Goal: Task Accomplishment & Management: Use online tool/utility

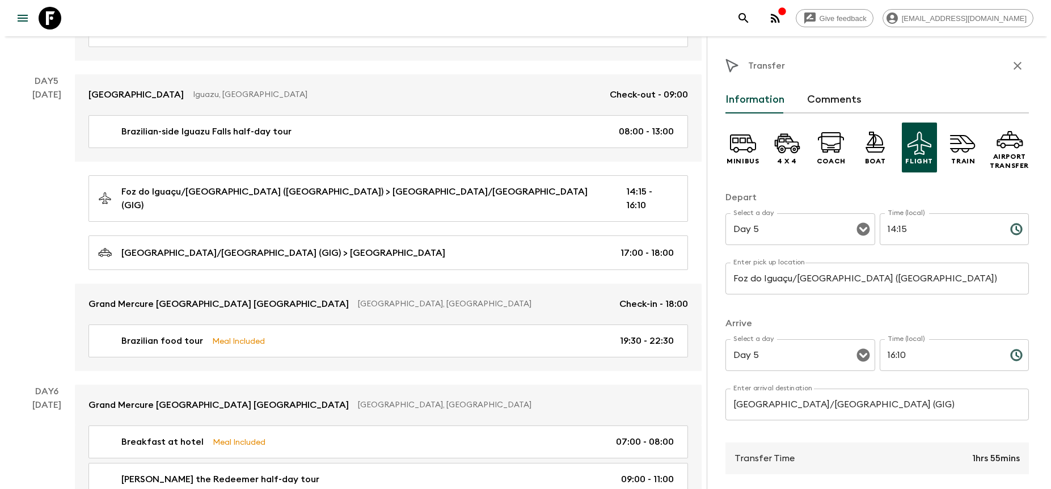
scroll to position [1317, 0]
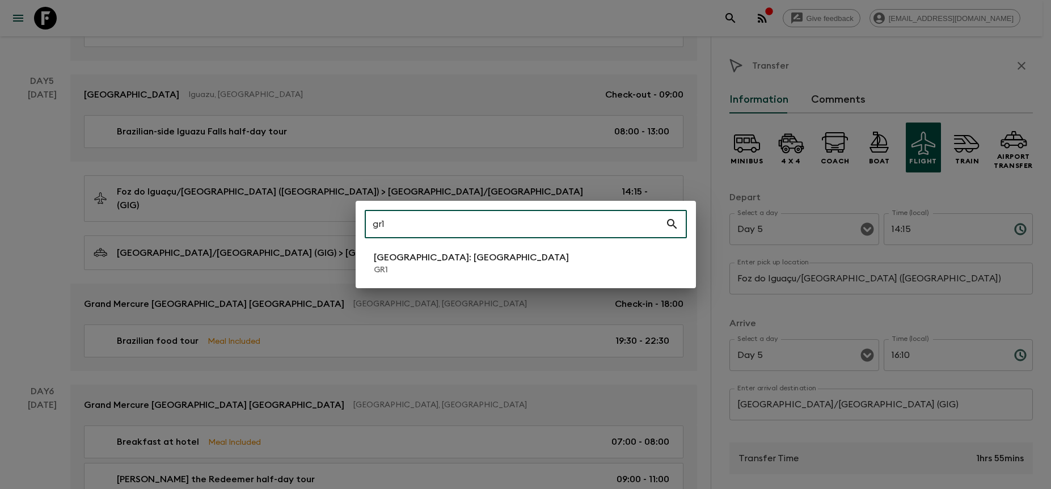
type input "gr1"
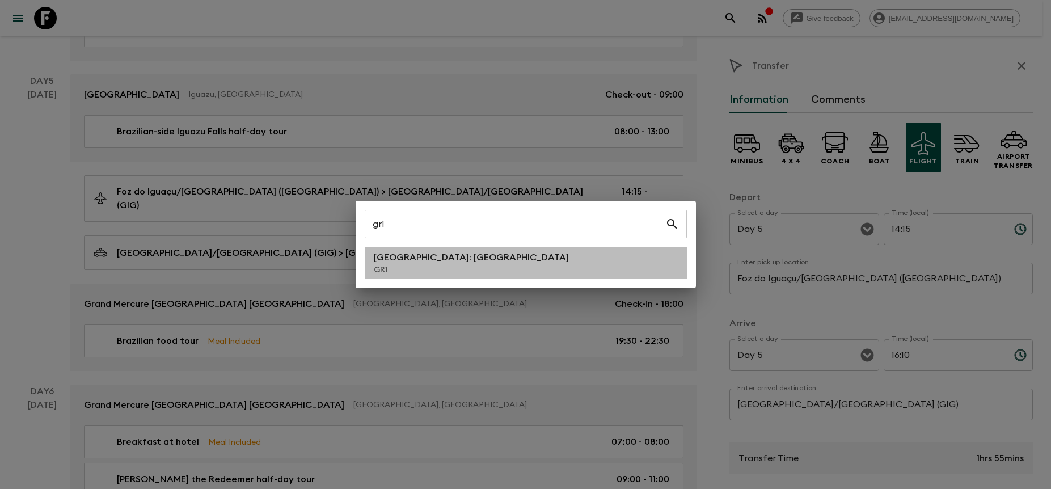
click at [548, 270] on li "[GEOGRAPHIC_DATA]: [GEOGRAPHIC_DATA] GR1" at bounding box center [526, 263] width 322 height 32
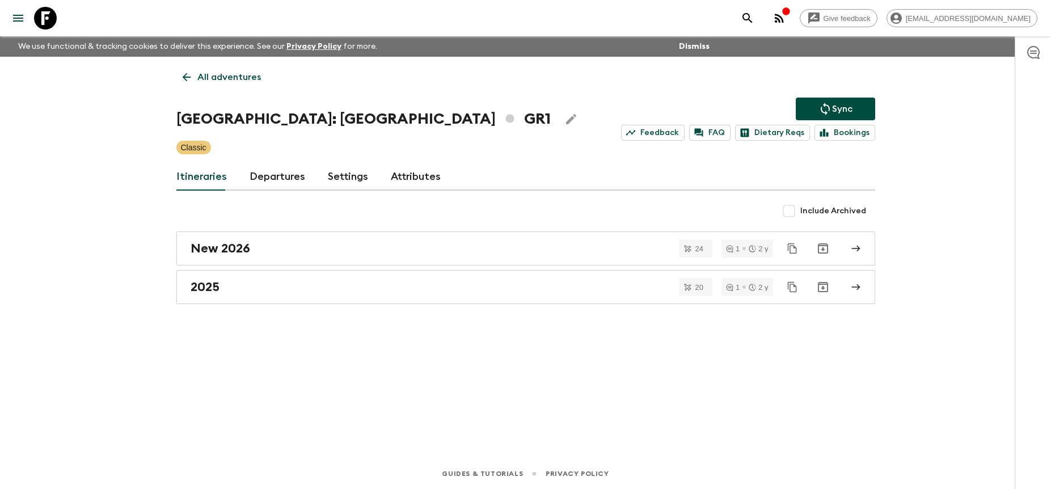
click at [277, 104] on div "[GEOGRAPHIC_DATA]: [GEOGRAPHIC_DATA] & the Islands GR1 Sync Feedback FAQ Dietar…" at bounding box center [525, 119] width 699 height 43
click at [286, 182] on link "Departures" at bounding box center [278, 176] width 56 height 27
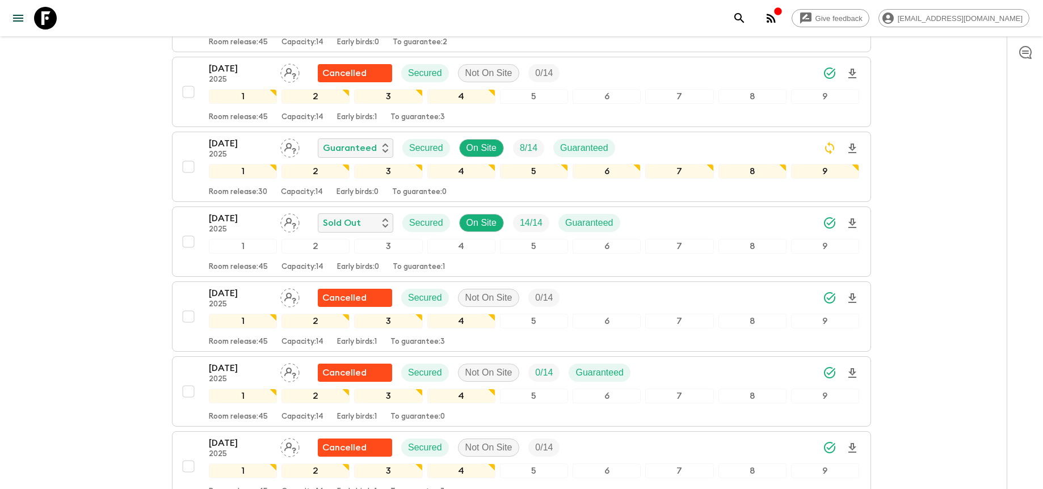
scroll to position [1268, 0]
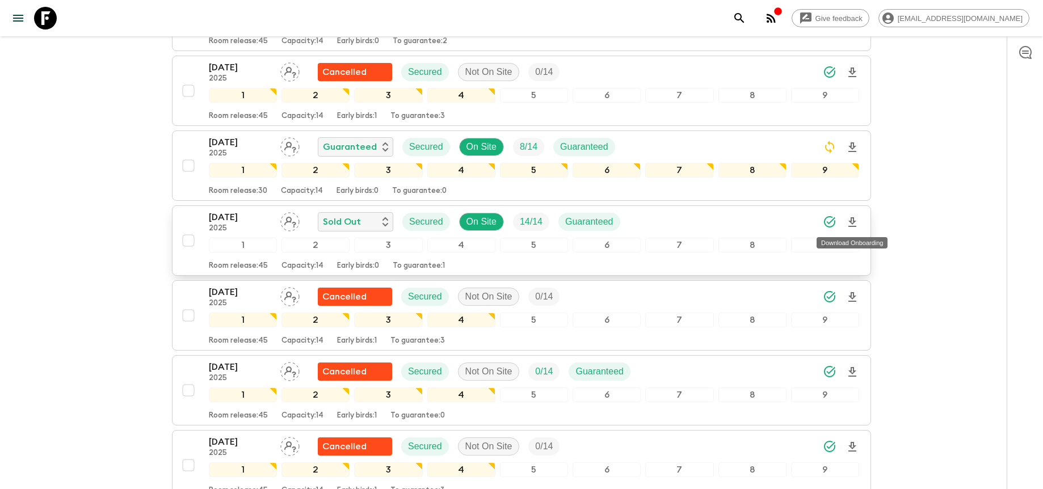
click at [853, 221] on icon "Download Onboarding" at bounding box center [852, 222] width 8 height 10
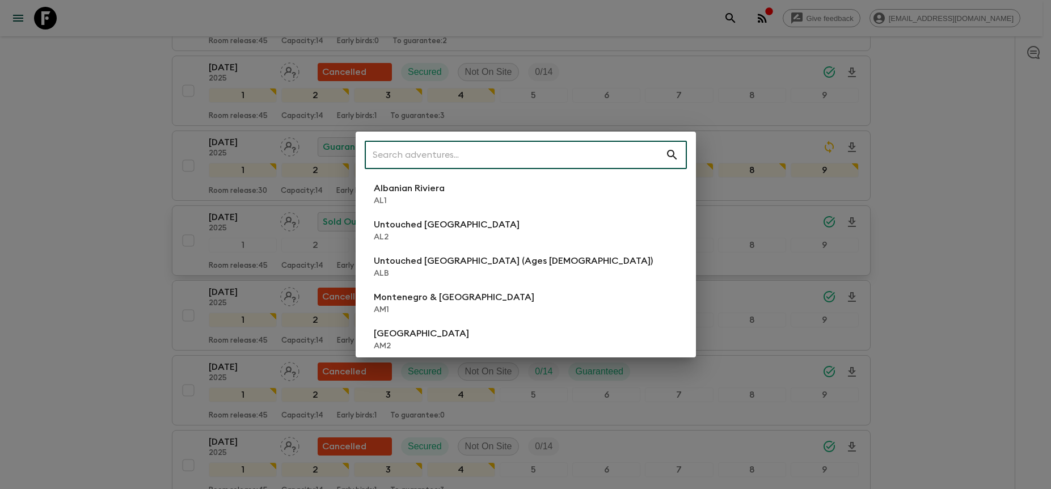
click at [898, 170] on div "​ Albanian Riviera [GEOGRAPHIC_DATA] Untouched [GEOGRAPHIC_DATA] [GEOGRAPHIC_DA…" at bounding box center [525, 244] width 1051 height 489
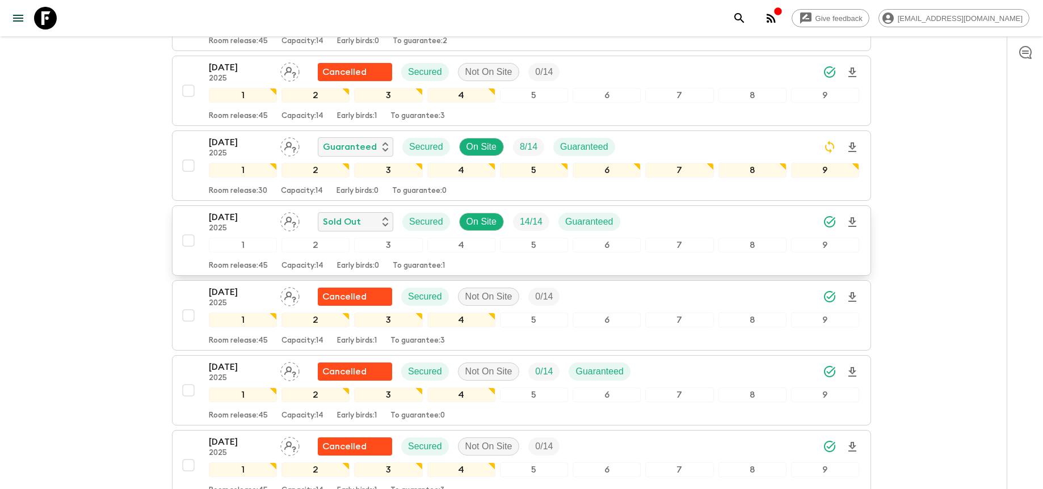
click at [664, 221] on div "[DATE] 2025 Sold Out Secured On Site 14 / 14 Guaranteed" at bounding box center [534, 221] width 650 height 23
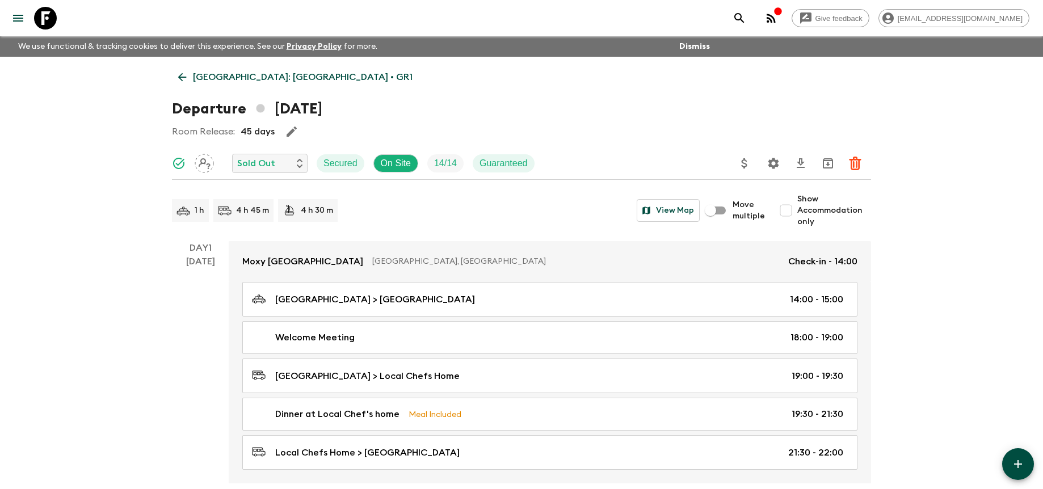
click at [802, 207] on span "Show Accommodation only" at bounding box center [834, 210] width 74 height 34
click at [797, 207] on input "Show Accommodation only" at bounding box center [785, 210] width 23 height 23
checkbox input "true"
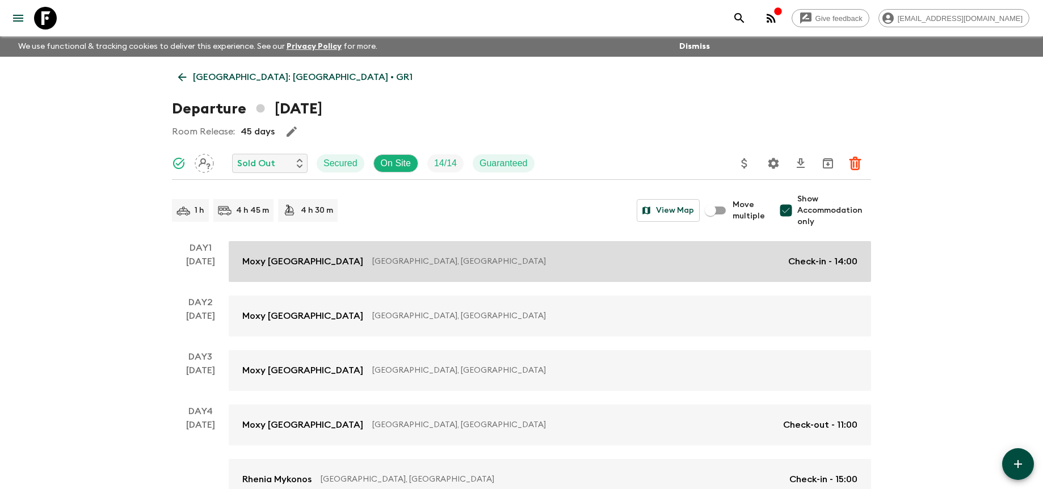
click at [803, 259] on p "Check-in - 14:00" at bounding box center [822, 262] width 69 height 14
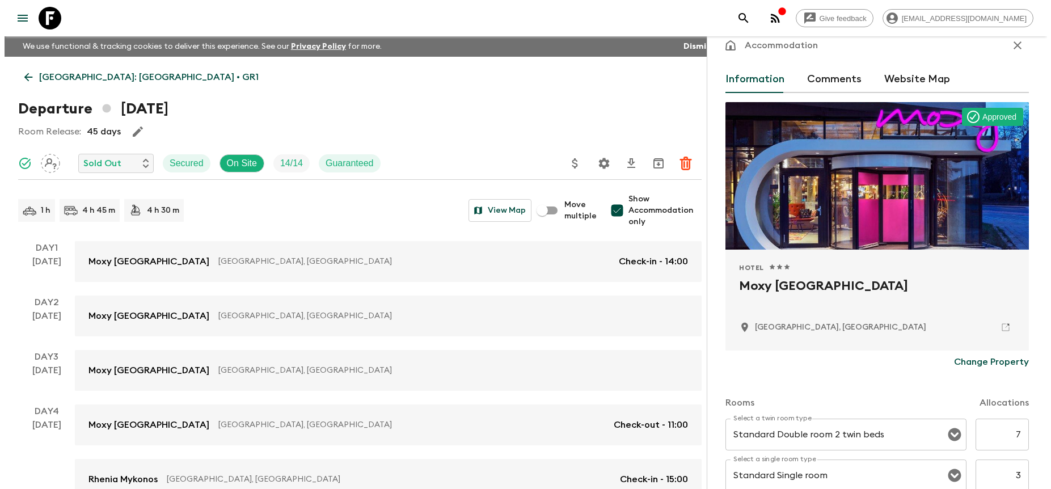
scroll to position [19, 0]
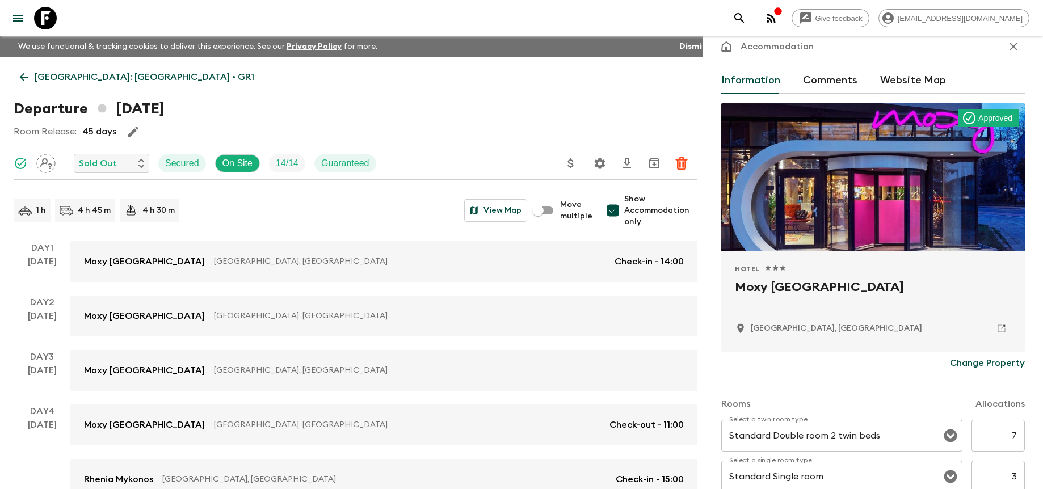
click at [1008, 50] on icon "button" at bounding box center [1013, 47] width 14 height 14
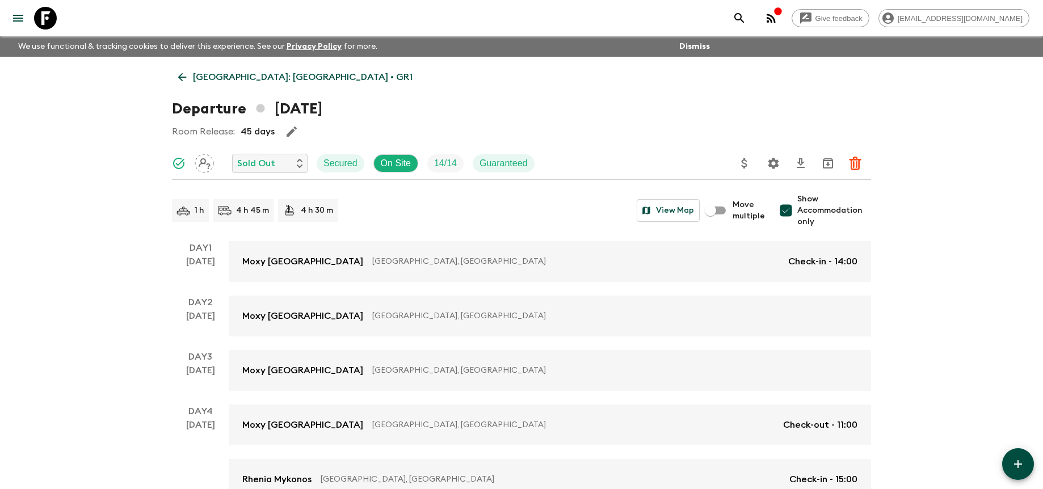
click at [768, 164] on icon "Settings" at bounding box center [773, 163] width 11 height 11
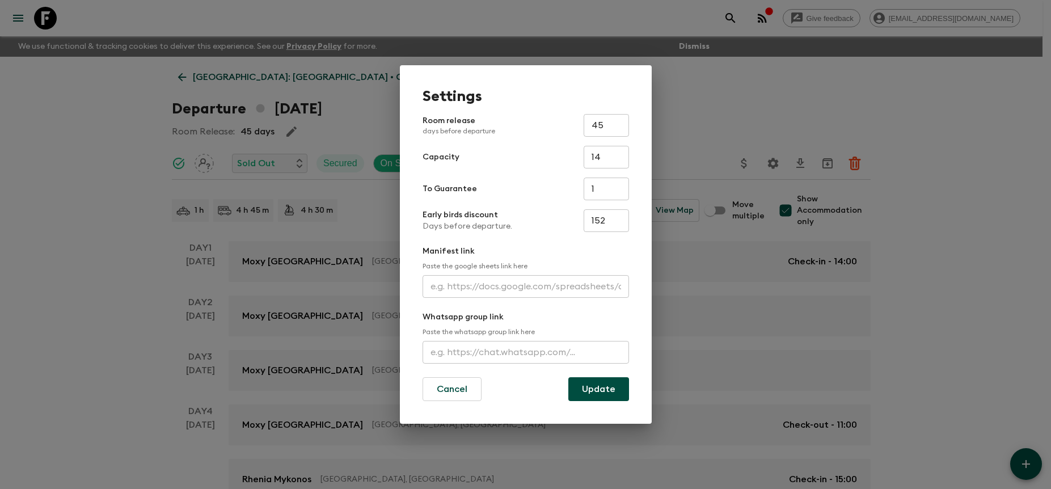
click at [543, 281] on input "text" at bounding box center [526, 286] width 206 height 23
paste input "[URL][DOMAIN_NAME]"
type input "[URL][DOMAIN_NAME]"
click at [630, 381] on div "Settings Room release days before departure 45 ​ Capacity 14 ​ To Guarantee 1 ​…" at bounding box center [526, 244] width 252 height 358
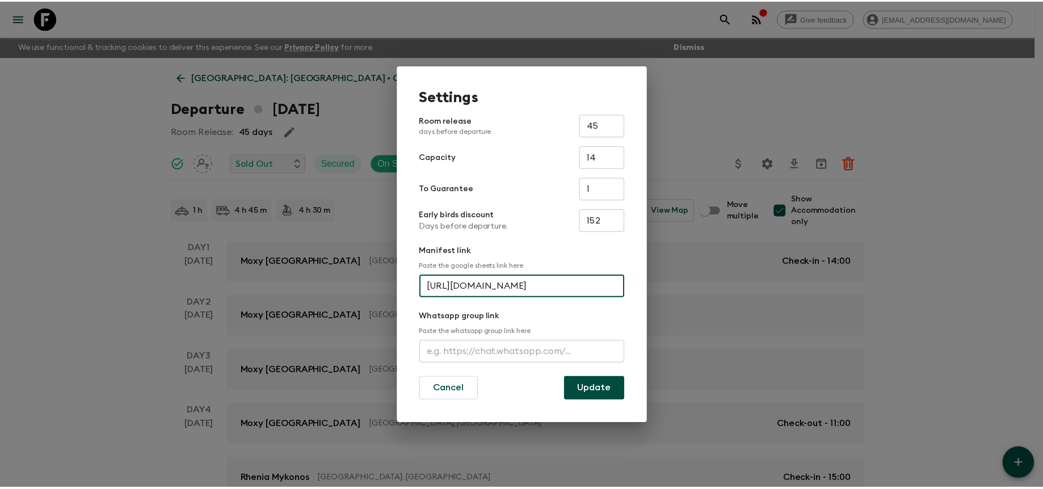
scroll to position [0, 0]
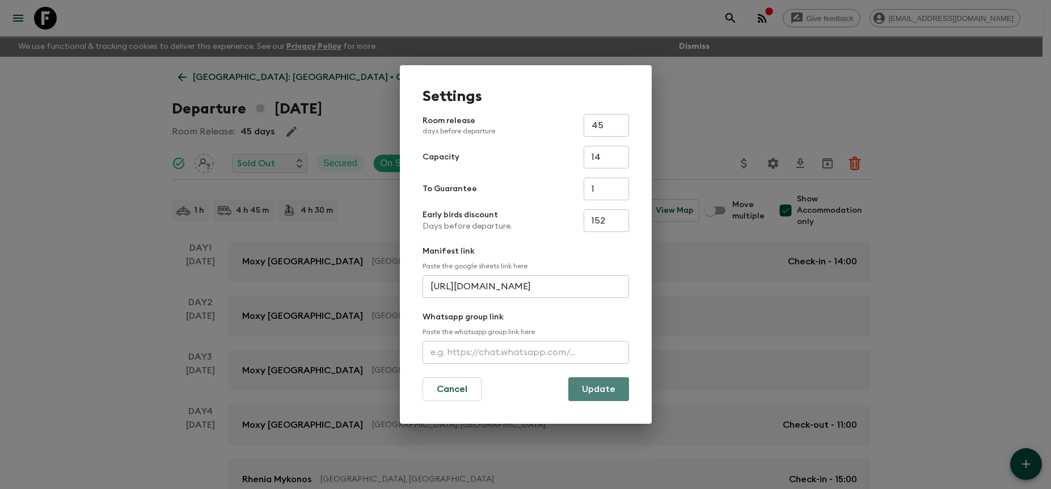
click at [624, 384] on button "Update" at bounding box center [598, 389] width 61 height 24
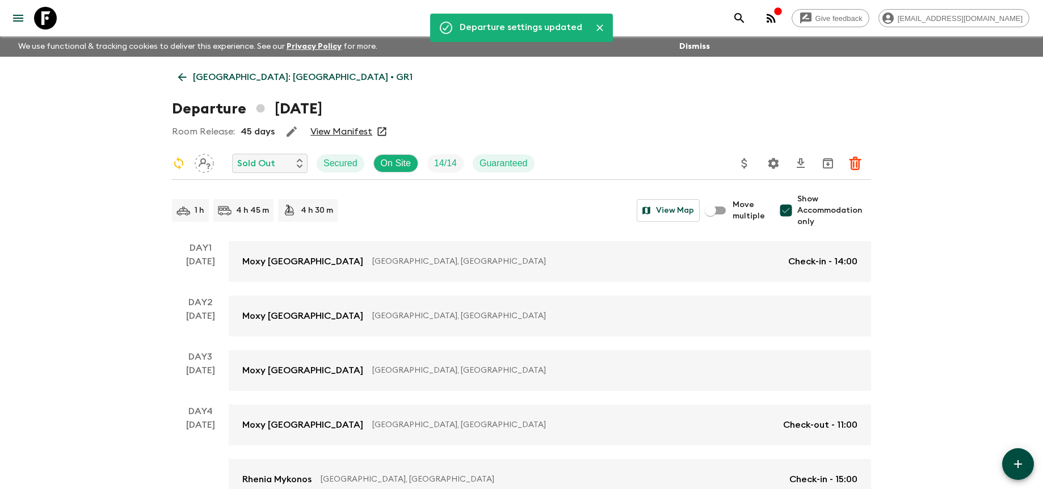
click at [335, 132] on link "View Manifest" at bounding box center [341, 131] width 62 height 11
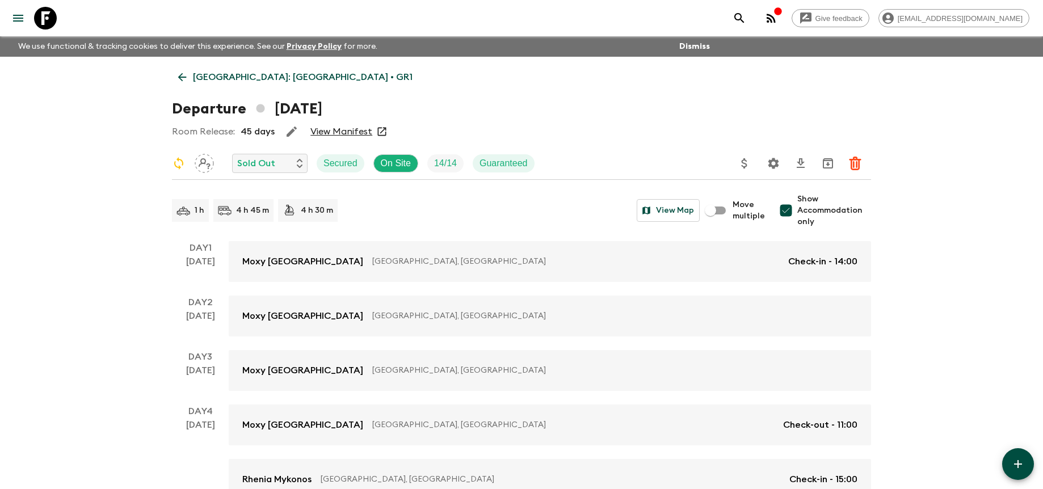
click at [232, 86] on link "[GEOGRAPHIC_DATA]: [GEOGRAPHIC_DATA] • GR1" at bounding box center [295, 77] width 247 height 23
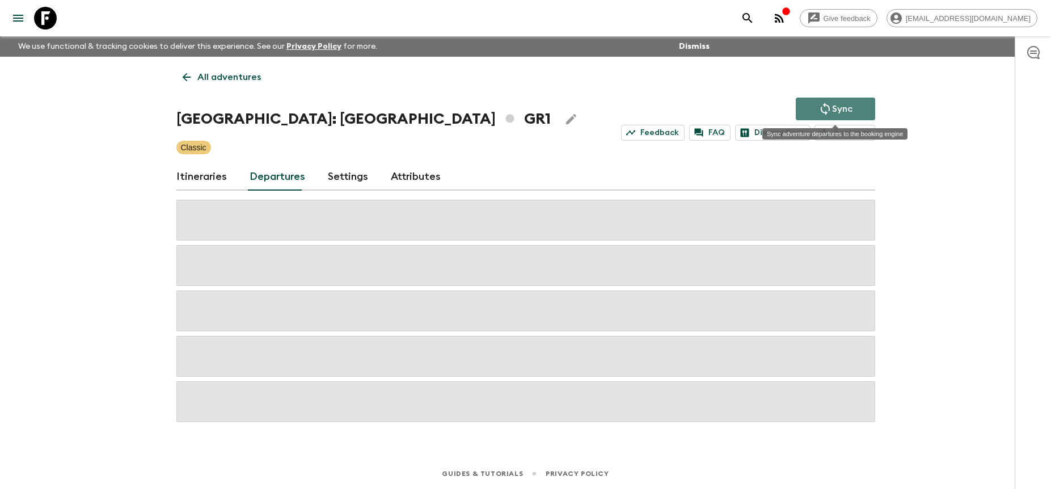
click at [805, 104] on button "Sync" at bounding box center [835, 109] width 79 height 23
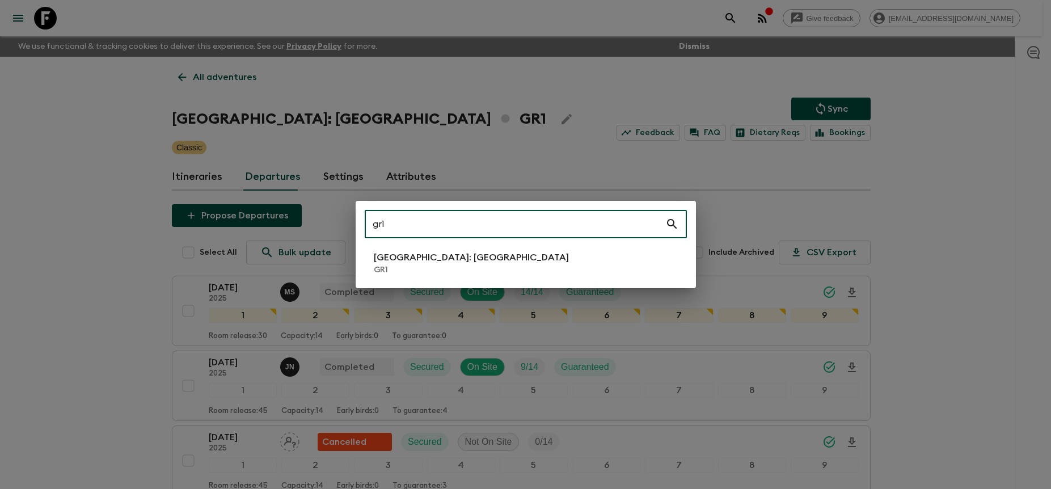
type input "gr1"
click at [431, 267] on p "GR1" at bounding box center [471, 269] width 195 height 11
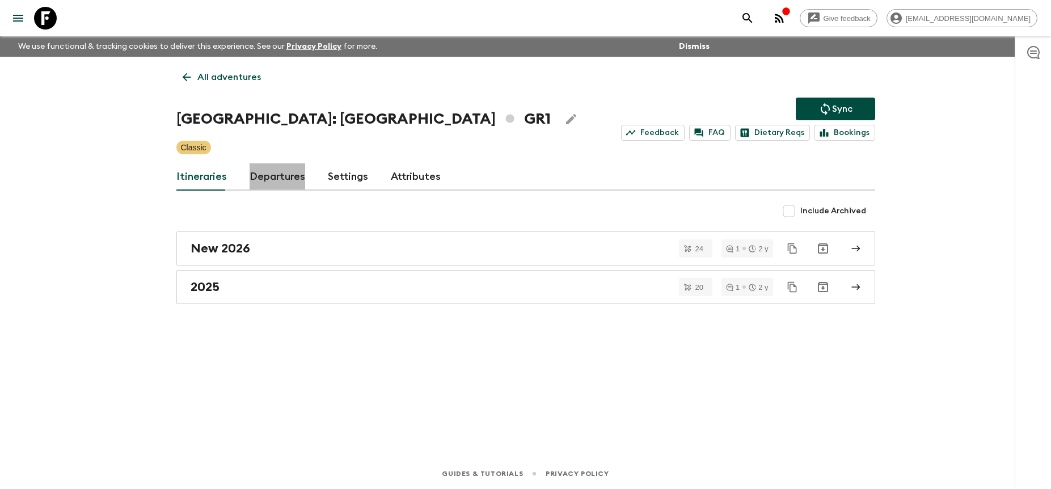
click at [275, 183] on link "Departures" at bounding box center [278, 176] width 56 height 27
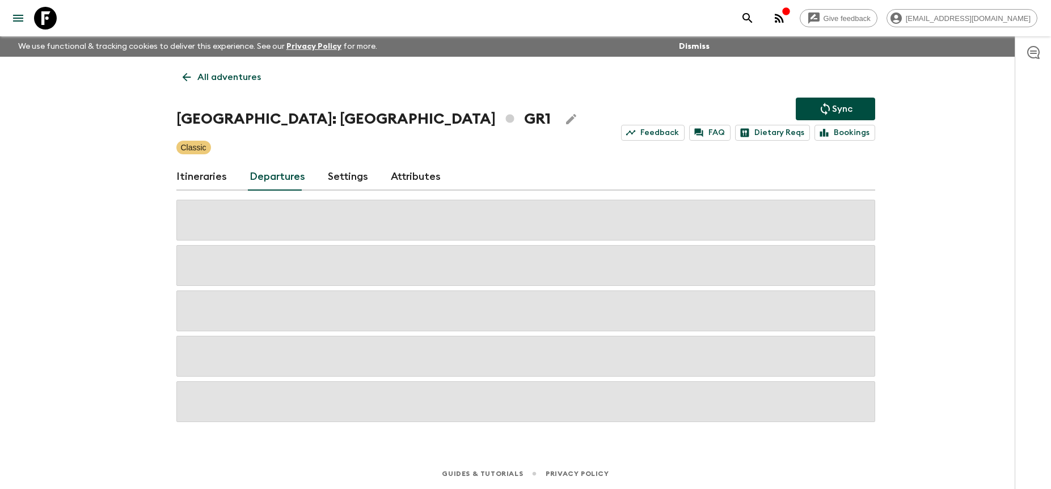
click at [919, 231] on div "Give feedback [PERSON_NAME][EMAIL_ADDRESS][DOMAIN_NAME] We use functional & tra…" at bounding box center [525, 244] width 1051 height 489
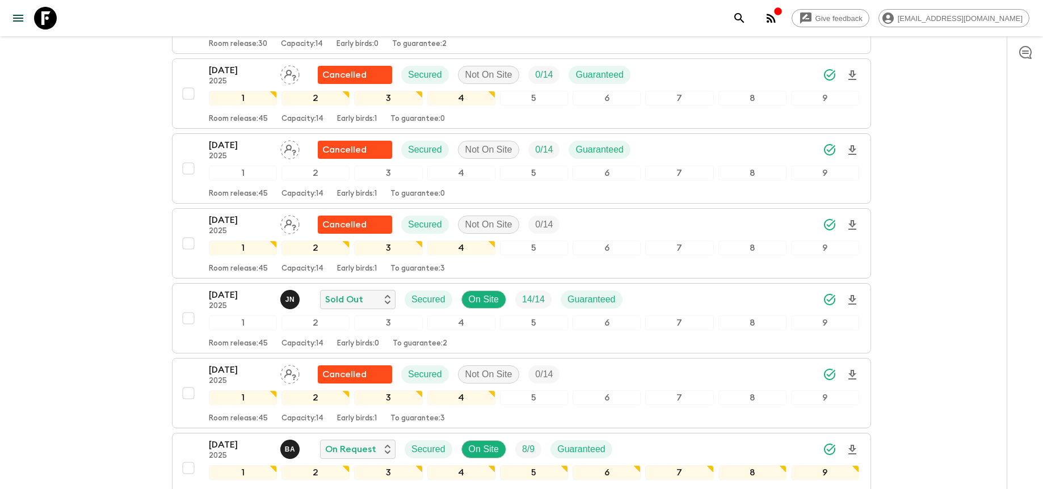
scroll to position [518, 0]
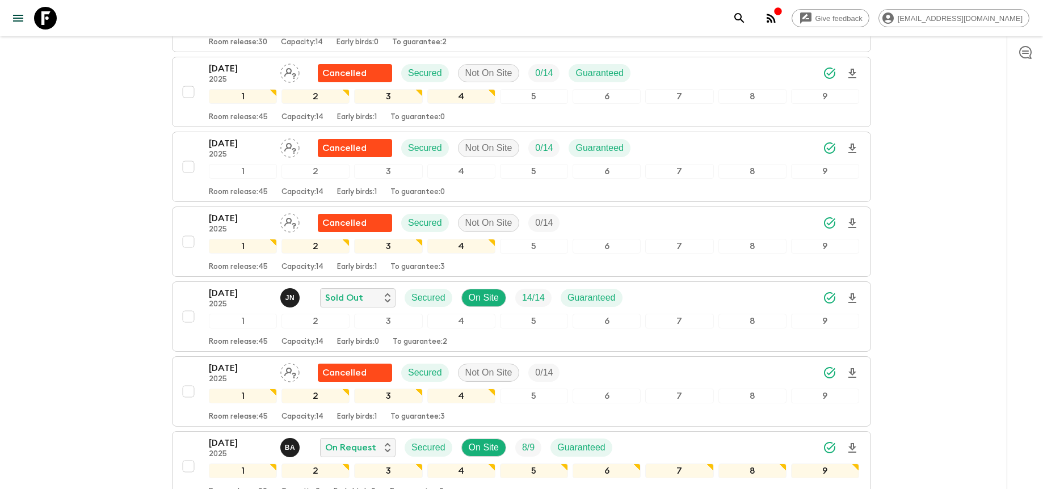
click at [854, 297] on icon "Download Onboarding" at bounding box center [852, 298] width 8 height 10
